Goal: Register for event/course: Sign up to attend an event or enroll in a course

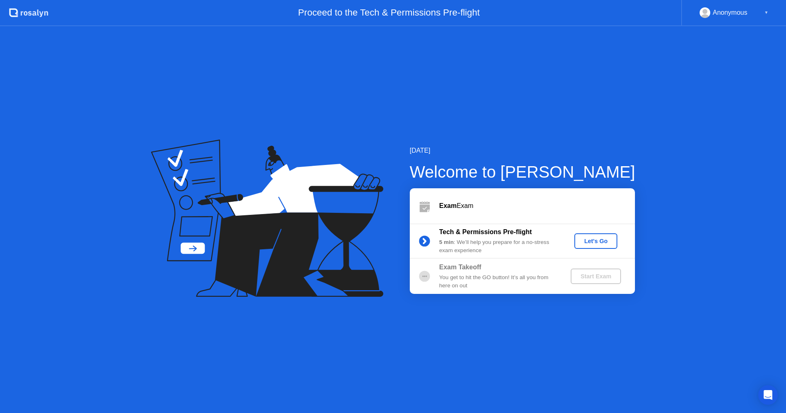
click at [594, 238] on div "Let's Go" at bounding box center [595, 241] width 36 height 7
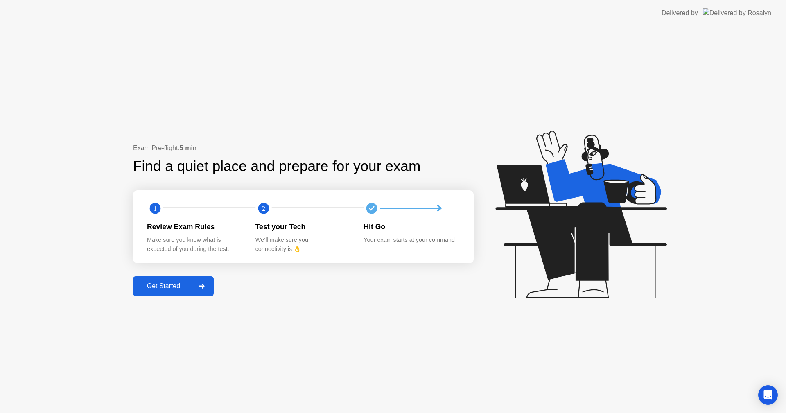
click at [177, 289] on div "Get Started" at bounding box center [163, 285] width 56 height 7
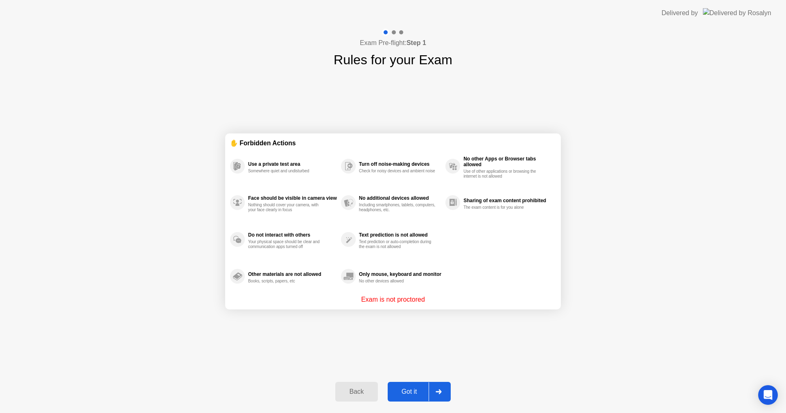
click at [399, 391] on div "Got it" at bounding box center [409, 391] width 38 height 7
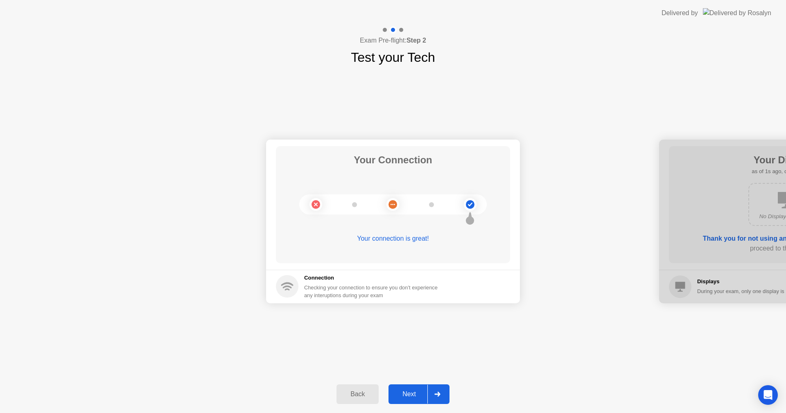
click at [415, 396] on div "Next" at bounding box center [409, 393] width 36 height 7
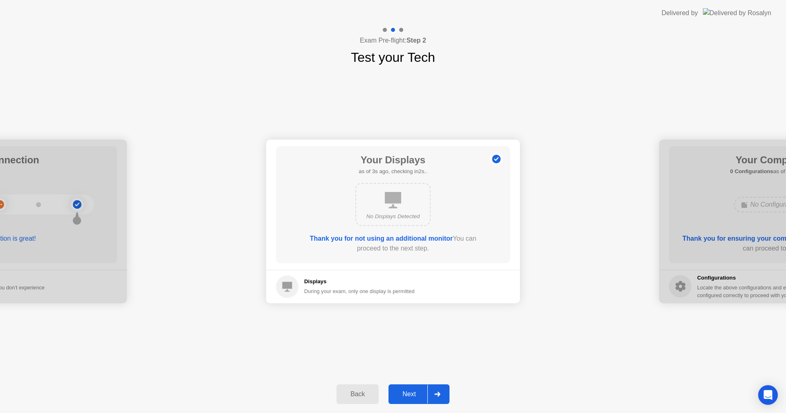
click at [423, 387] on button "Next" at bounding box center [418, 394] width 61 height 20
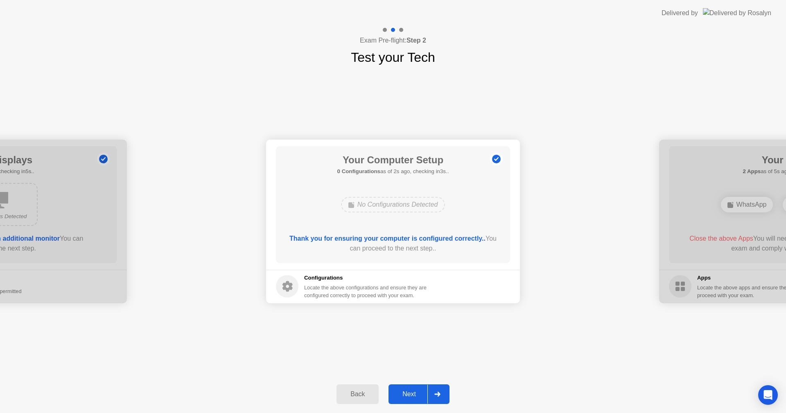
click at [409, 392] on div "Next" at bounding box center [409, 393] width 36 height 7
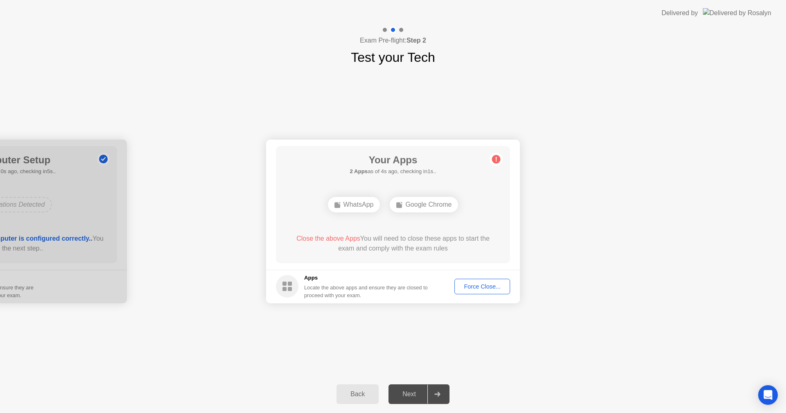
click at [477, 285] on div "Force Close..." at bounding box center [482, 286] width 50 height 7
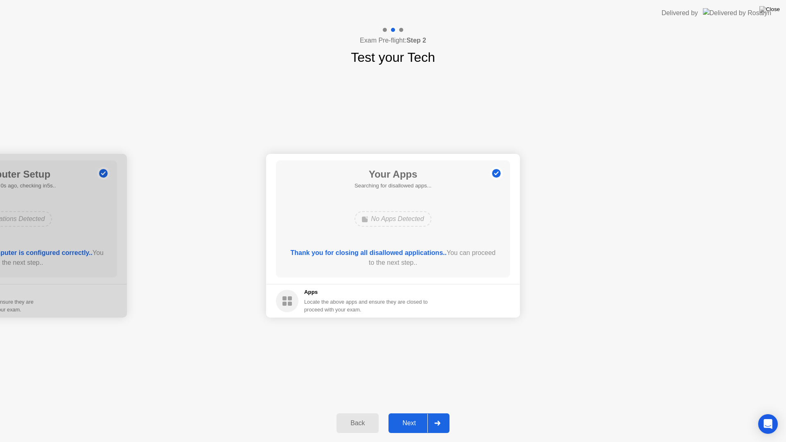
click at [409, 412] on button "Next" at bounding box center [418, 423] width 61 height 20
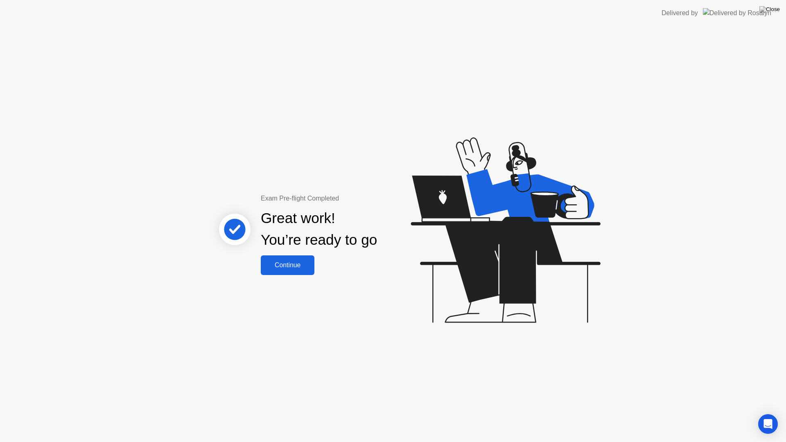
click at [353, 203] on div "Great work! You’re ready to go" at bounding box center [319, 229] width 221 height 52
click at [296, 267] on div "Continue" at bounding box center [287, 264] width 49 height 7
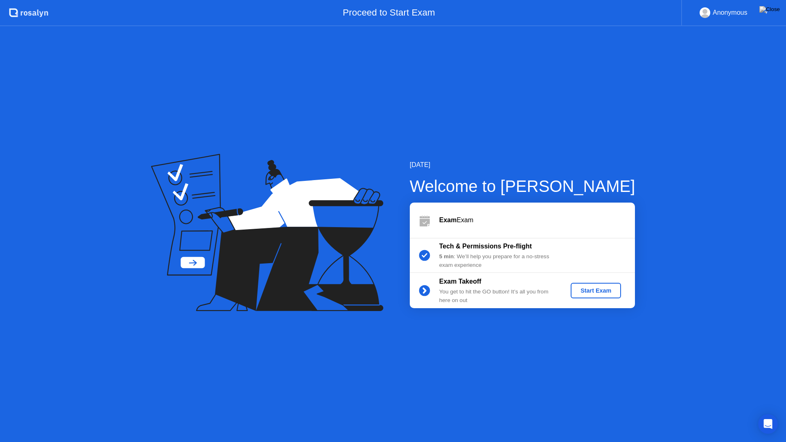
click at [595, 294] on div "Start Exam" at bounding box center [596, 290] width 44 height 7
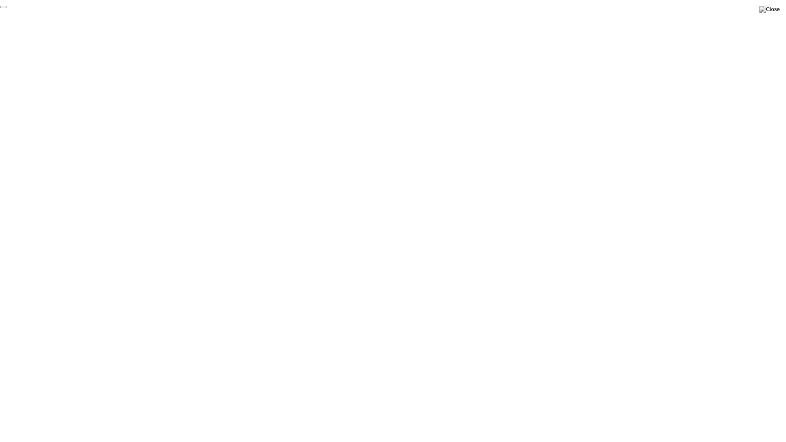
click div "End Proctoring Session"
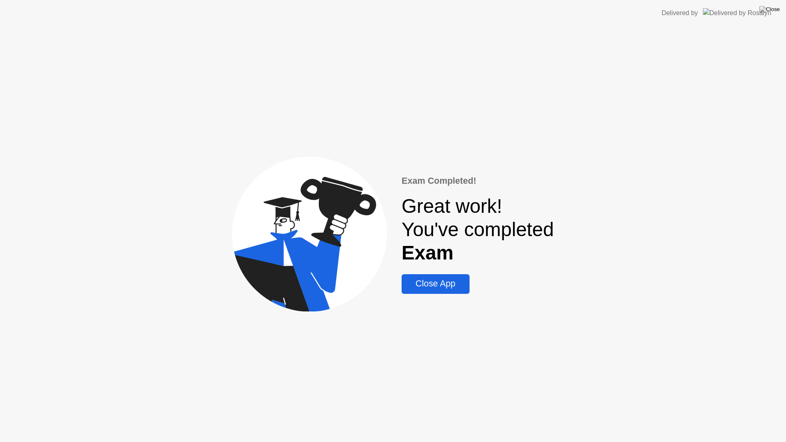
click at [450, 287] on div "Close App" at bounding box center [435, 284] width 63 height 10
